Goal: Transaction & Acquisition: Purchase product/service

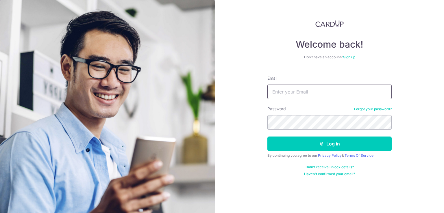
click at [339, 96] on input "Email" at bounding box center [329, 92] width 124 height 14
type input "neha@globaltradewell.com"
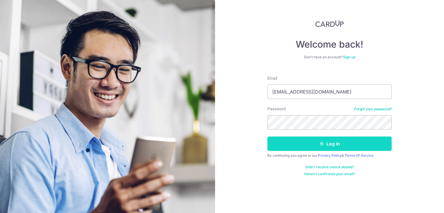
click at [337, 151] on button "Log in" at bounding box center [329, 144] width 124 height 14
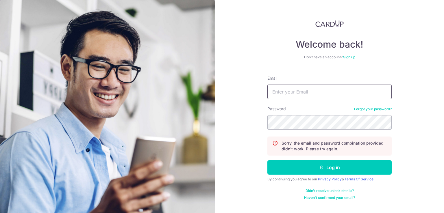
click at [319, 94] on input "Email" at bounding box center [329, 92] width 124 height 14
type input "[EMAIL_ADDRESS][DOMAIN_NAME]"
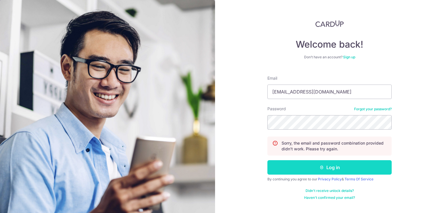
click at [346, 164] on button "Log in" at bounding box center [329, 167] width 124 height 14
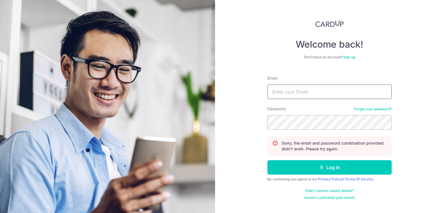
click at [317, 88] on input "Email" at bounding box center [329, 92] width 124 height 14
type input "[EMAIL_ADDRESS][DOMAIN_NAME]"
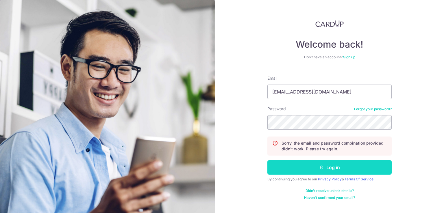
click at [312, 164] on button "Log in" at bounding box center [329, 167] width 124 height 14
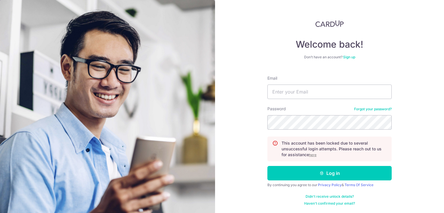
click at [314, 155] on u "here" at bounding box center [313, 155] width 8 height 4
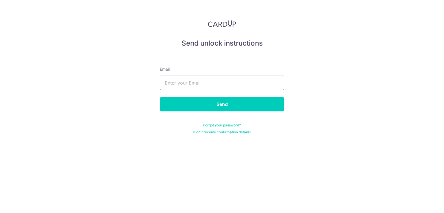
click at [239, 84] on input "text" at bounding box center [222, 83] width 124 height 14
type input "[EMAIL_ADDRESS][DOMAIN_NAME]"
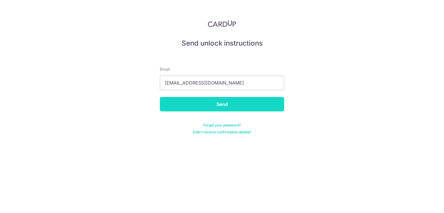
click at [231, 103] on input "Send" at bounding box center [222, 104] width 124 height 14
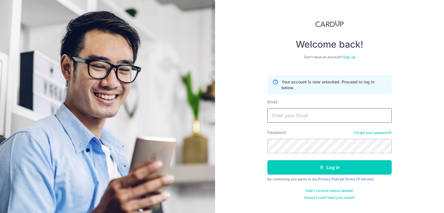
click at [303, 118] on input "Email" at bounding box center [329, 115] width 124 height 14
type input "[EMAIL_ADDRESS][DOMAIN_NAME]"
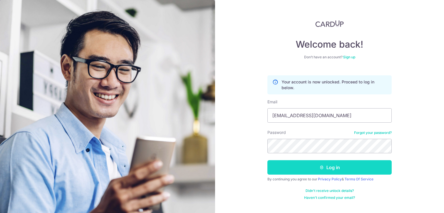
click at [326, 170] on button "Log in" at bounding box center [329, 167] width 124 height 14
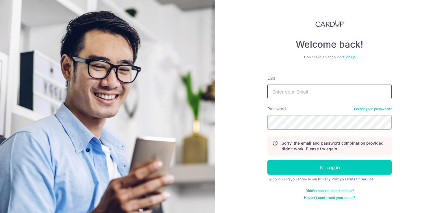
click at [321, 96] on input "Email" at bounding box center [329, 92] width 124 height 14
type input "neha@globaltradewell.com"
click at [340, 131] on form "Email neha@globaltradewell.com Password Forgot your password? Sorry, the email …" at bounding box center [329, 135] width 124 height 129
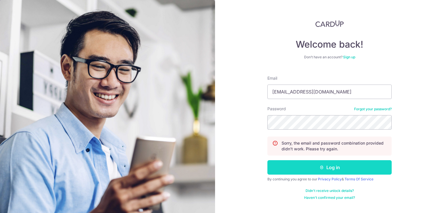
click at [341, 166] on button "Log in" at bounding box center [329, 167] width 124 height 14
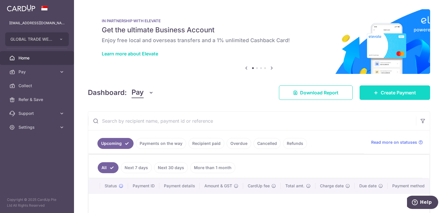
click at [414, 93] on link "Create Payment" at bounding box center [394, 93] width 70 height 14
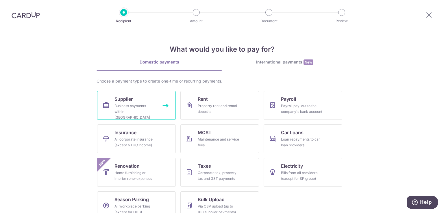
click at [122, 101] on span "Supplier" at bounding box center [123, 99] width 18 height 7
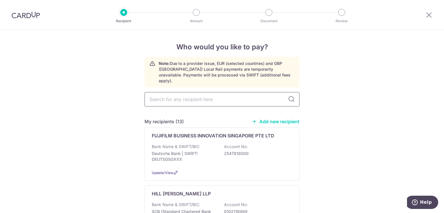
click at [225, 92] on input "text" at bounding box center [221, 99] width 155 height 14
type input "laks"
click at [199, 134] on div "LAKS VENTURA PTE. LTD. Bank Name & SWIFT/BIC: ANEXT BANK PTE LTD | SWIFT: ANTPS…" at bounding box center [221, 153] width 155 height 53
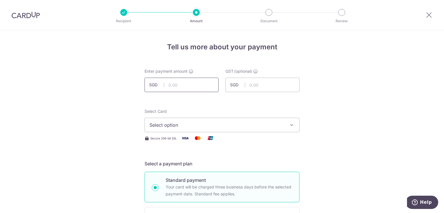
drag, startPoint x: 0, startPoint y: 0, endPoint x: 194, endPoint y: 81, distance: 210.5
click at [194, 81] on input "text" at bounding box center [181, 85] width 74 height 14
type input "9,000.00"
click at [233, 122] on span "Select option" at bounding box center [216, 125] width 135 height 7
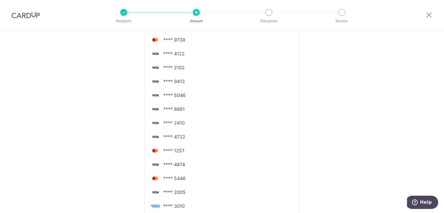
scroll to position [347, 0]
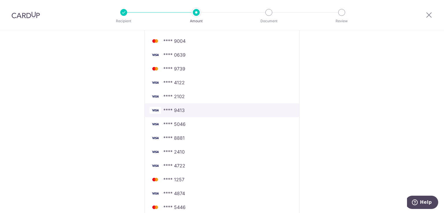
click at [203, 110] on span "**** 9413" at bounding box center [221, 110] width 145 height 7
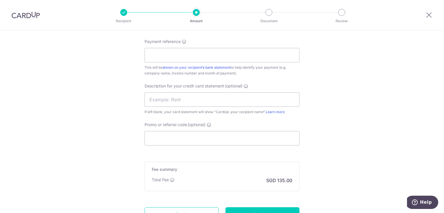
scroll to position [368, 0]
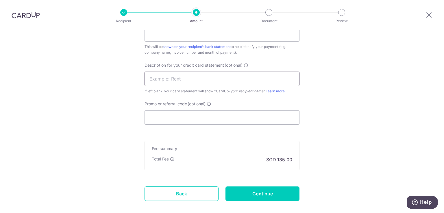
click at [222, 75] on input "text" at bounding box center [221, 79] width 155 height 14
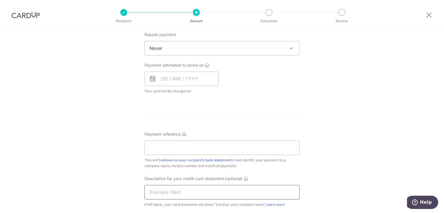
scroll to position [224, 0]
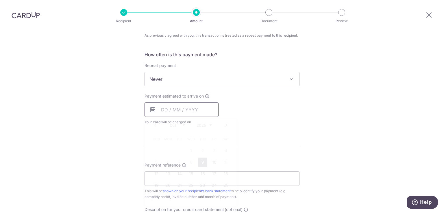
click at [199, 109] on input "text" at bounding box center [181, 110] width 74 height 14
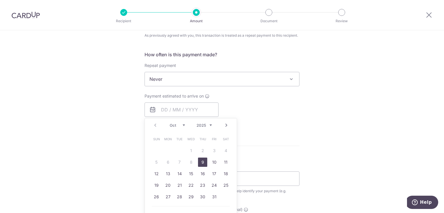
click at [202, 160] on link "9" at bounding box center [202, 162] width 9 height 9
type input "09/10/2025"
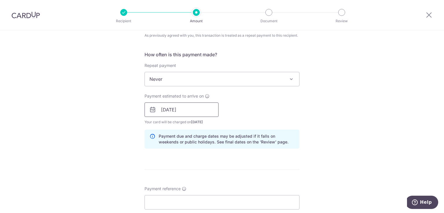
click at [189, 103] on input "09/10/2025" at bounding box center [181, 110] width 74 height 14
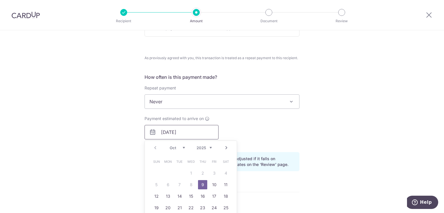
scroll to position [166, 0]
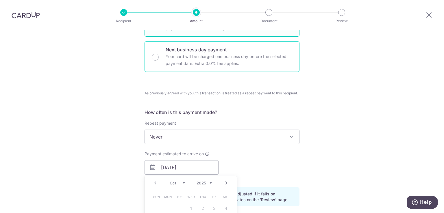
click at [177, 52] on p "Next business day payment" at bounding box center [229, 49] width 127 height 7
click at [159, 54] on input "Next business day payment Your card will be charged one business day before the…" at bounding box center [155, 57] width 7 height 7
radio input "false"
radio input "true"
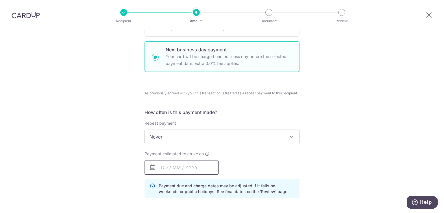
click at [190, 163] on input "text" at bounding box center [181, 167] width 74 height 14
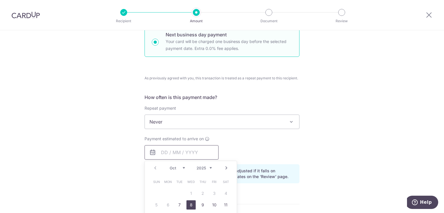
scroll to position [195, 0]
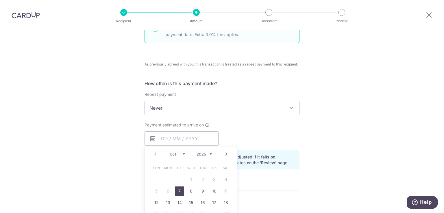
click at [179, 189] on link "7" at bounding box center [179, 191] width 9 height 9
type input "07/10/2025"
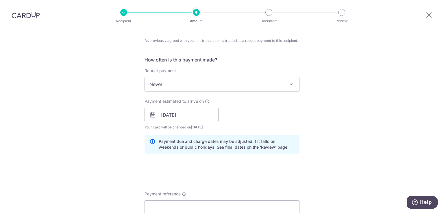
scroll to position [281, 0]
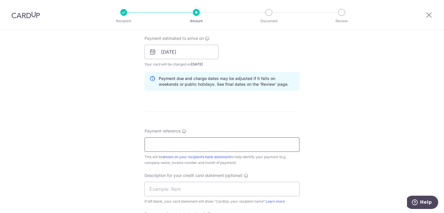
click at [261, 142] on input "Payment reference" at bounding box center [221, 145] width 155 height 14
type input "cu"
click at [321, 147] on div "Tell us more about your payment Enter payment amount SGD 9,000.00 9000.00 GST (…" at bounding box center [222, 66] width 444 height 634
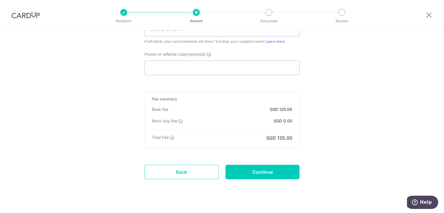
scroll to position [450, 0]
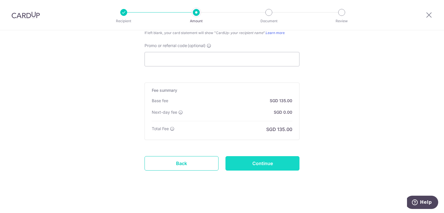
click at [275, 166] on input "Continue" at bounding box center [262, 163] width 74 height 14
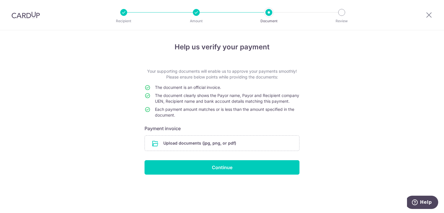
click at [228, 142] on input "file" at bounding box center [222, 143] width 154 height 15
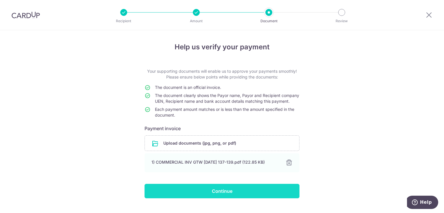
click at [277, 195] on input "Continue" at bounding box center [221, 191] width 155 height 14
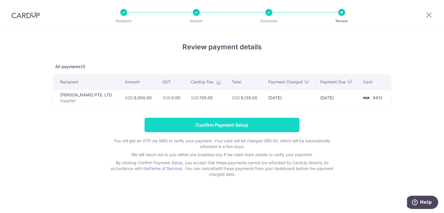
click at [266, 129] on input "Confirm Payment Setup" at bounding box center [221, 125] width 155 height 14
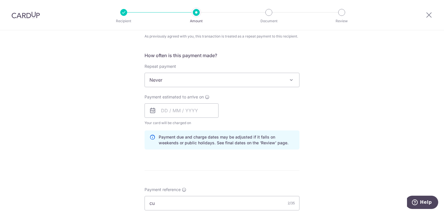
scroll to position [260, 0]
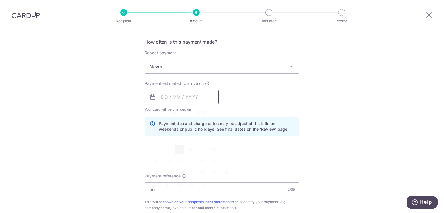
click at [199, 94] on input "text" at bounding box center [181, 97] width 74 height 14
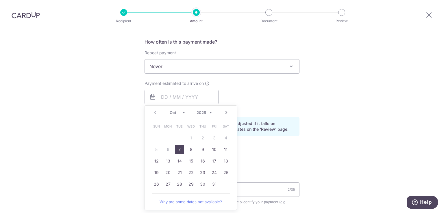
click at [176, 146] on link "7" at bounding box center [179, 149] width 9 height 9
type input "07/10/2025"
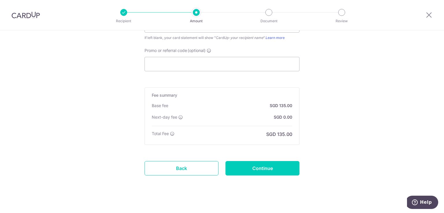
scroll to position [474, 0]
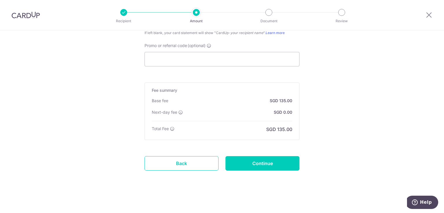
click at [284, 161] on input "Continue" at bounding box center [262, 163] width 74 height 14
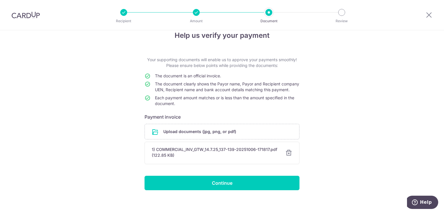
scroll to position [21, 0]
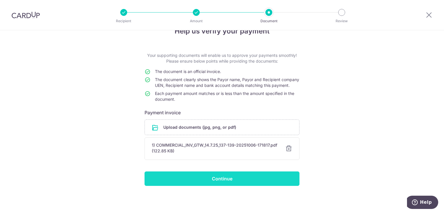
click at [240, 181] on input "Continue" at bounding box center [221, 179] width 155 height 14
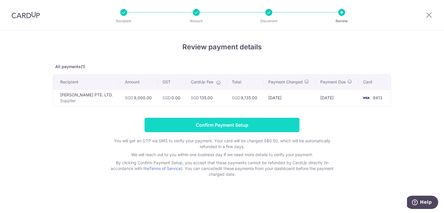
click at [247, 126] on input "Confirm Payment Setup" at bounding box center [221, 125] width 155 height 14
